Goal: Information Seeking & Learning: Learn about a topic

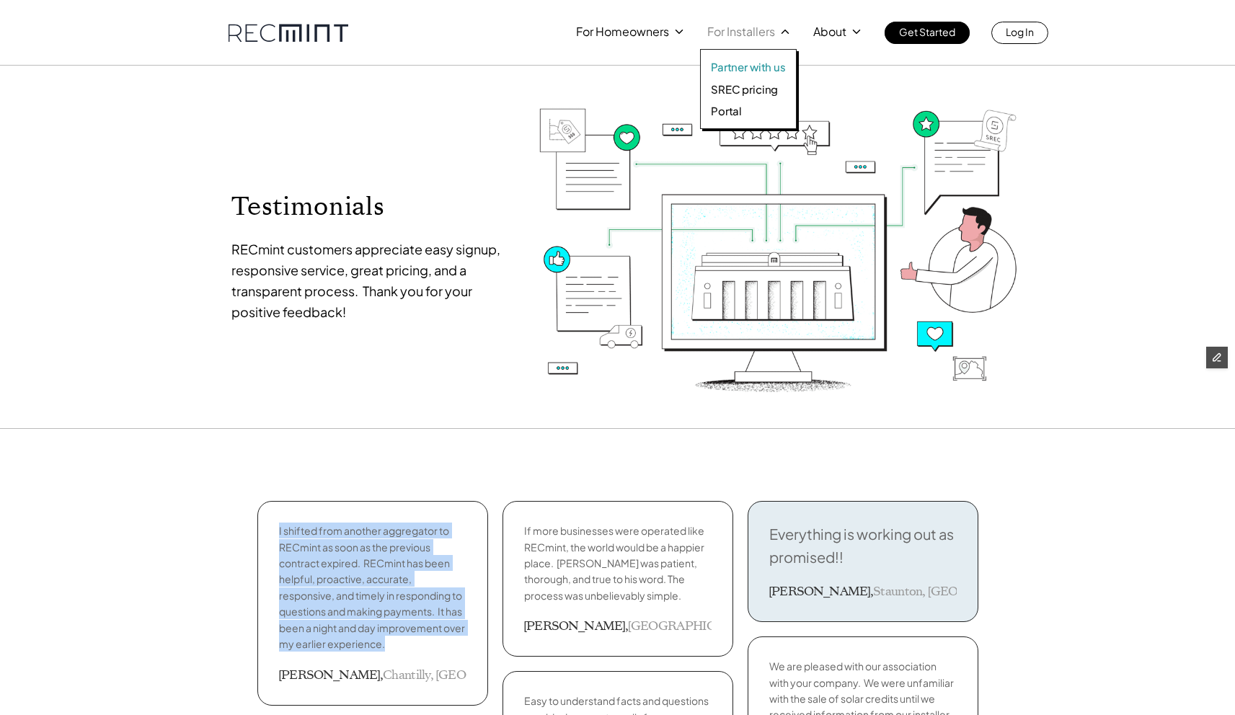
click at [740, 72] on p "Partner with us" at bounding box center [748, 67] width 75 height 14
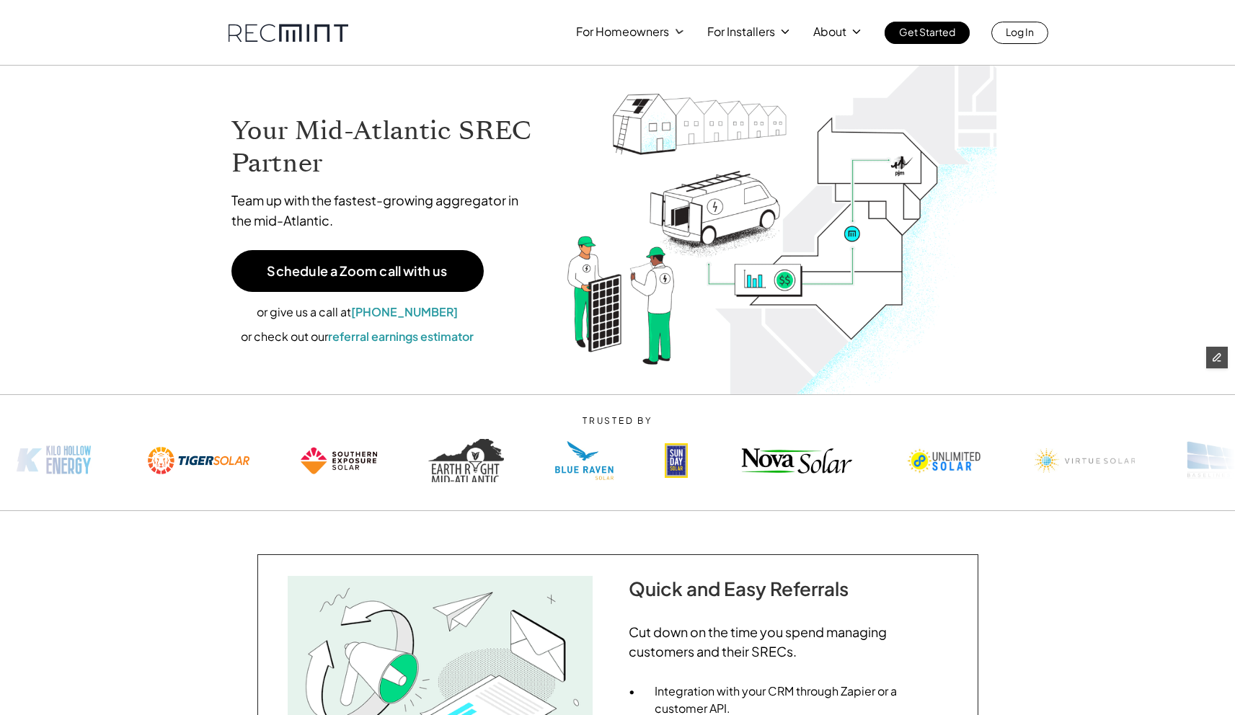
click at [253, 22] on div "For Homeowners For Installers About Get Started Log In" at bounding box center [618, 33] width 779 height 22
click at [267, 37] on link at bounding box center [289, 33] width 120 height 18
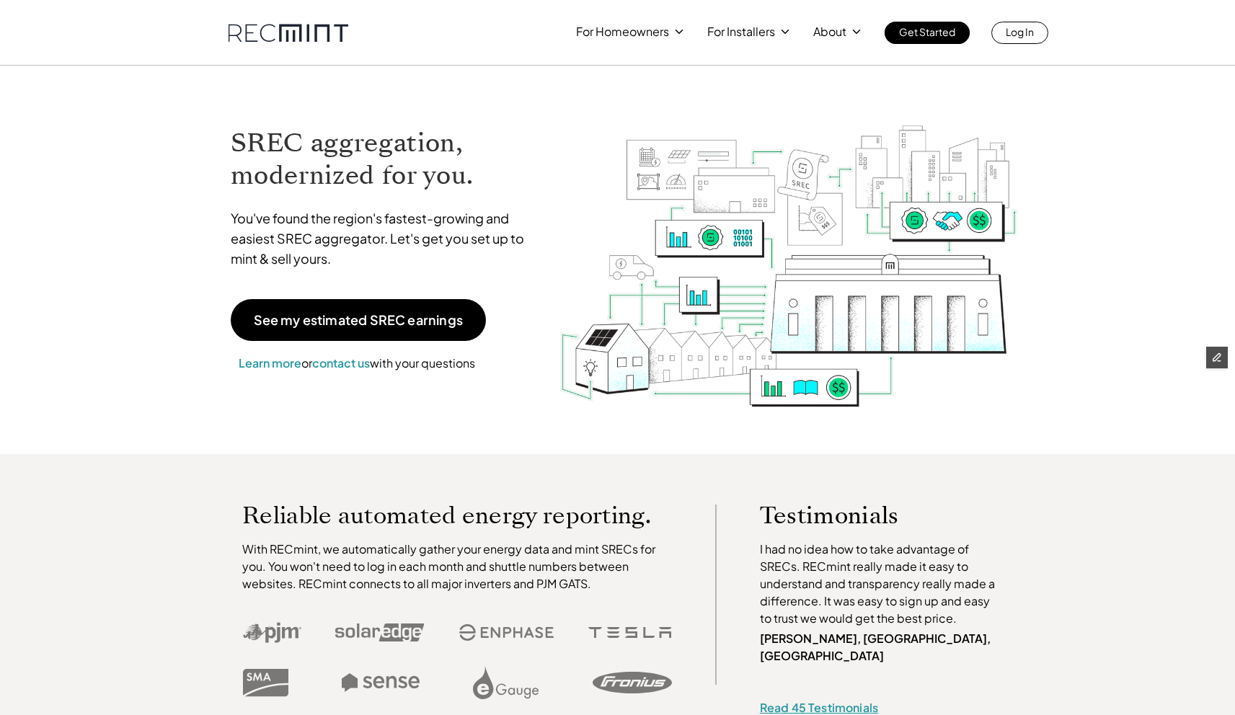
click at [817, 700] on link "Read 45 Testimonials" at bounding box center [819, 707] width 118 height 15
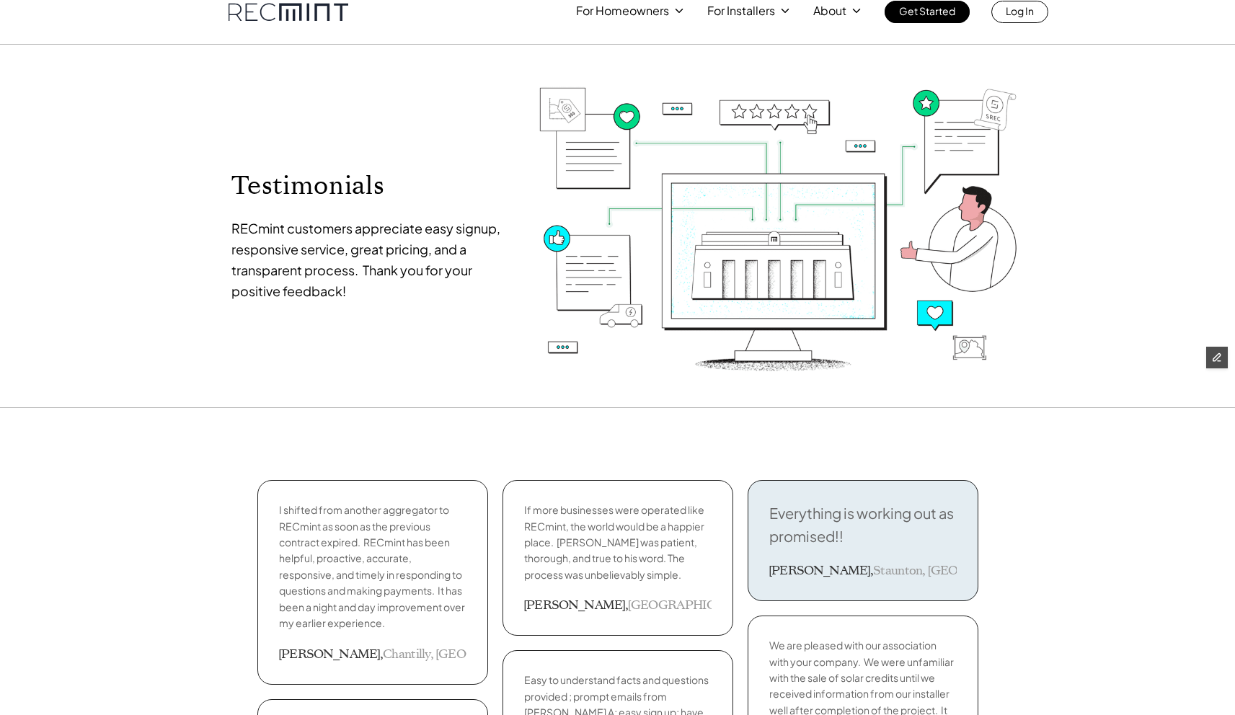
scroll to position [62, 0]
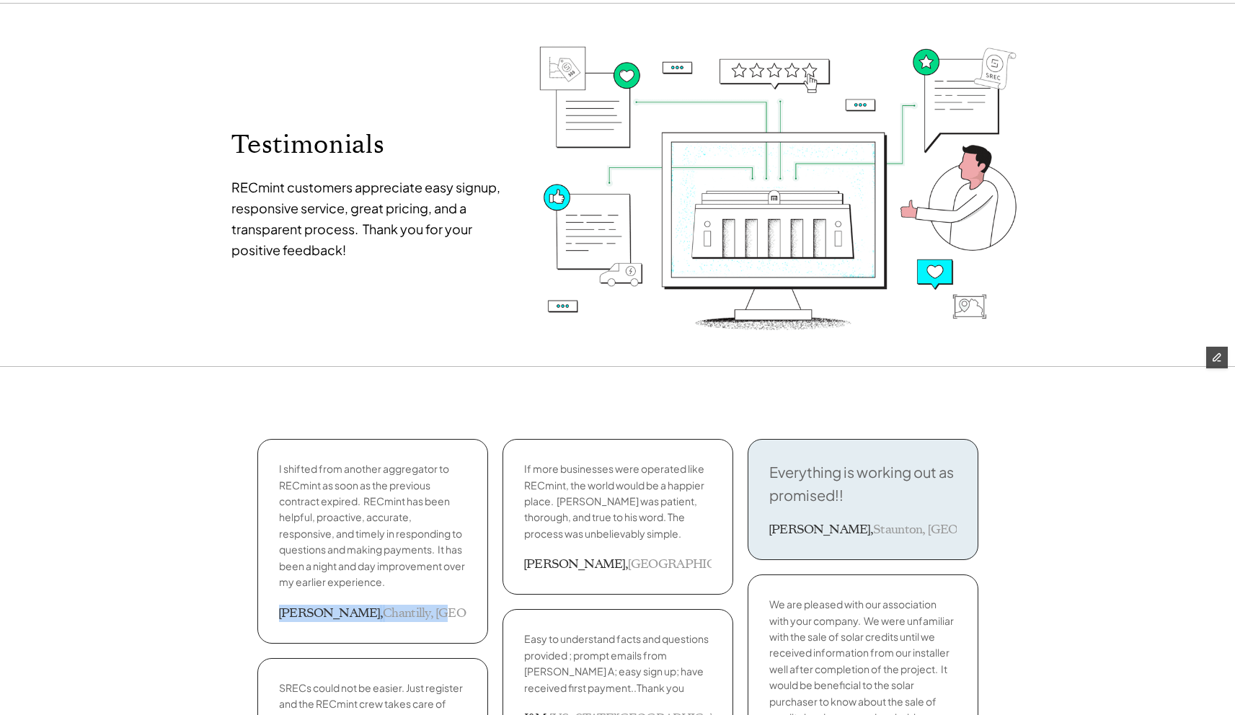
drag, startPoint x: 386, startPoint y: 609, endPoint x: 293, endPoint y: 600, distance: 93.5
click at [293, 600] on div "I shifted from another aggregator to RECmint as soon as the previous contract e…" at bounding box center [372, 541] width 231 height 204
copy div "Dan , Chantilly, VA"
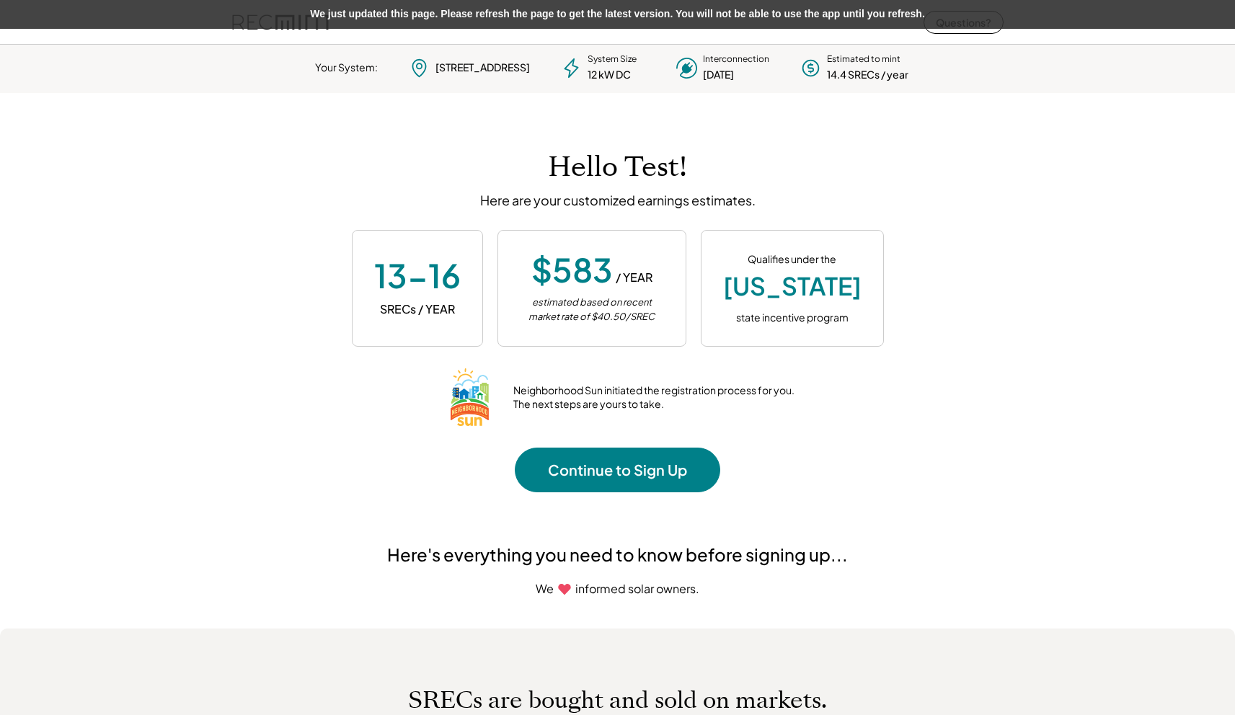
scroll to position [203, 402]
